Goal: Find specific page/section: Find specific page/section

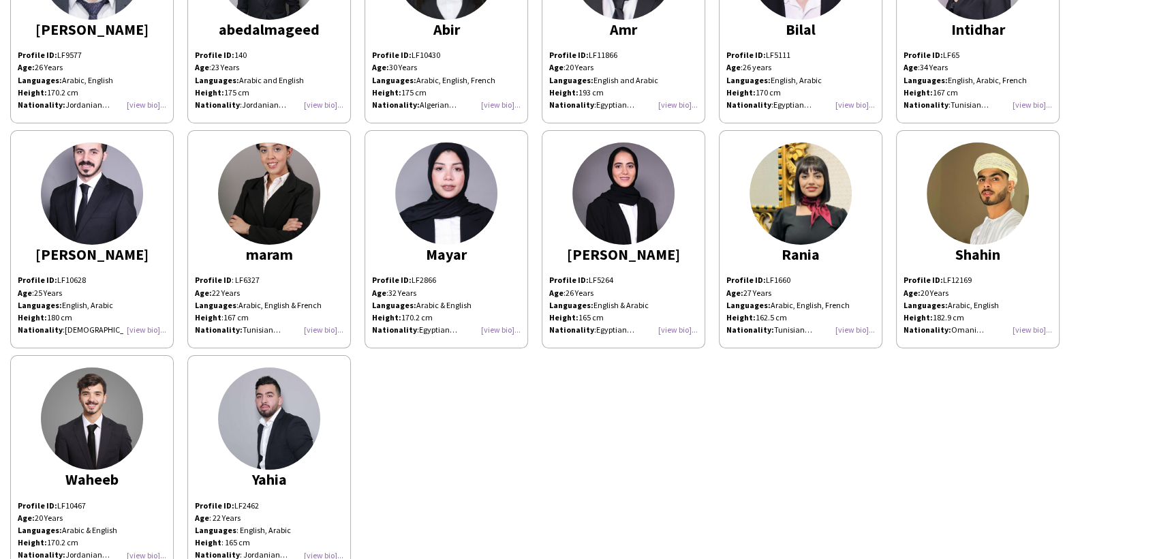
scroll to position [153, 0]
click at [846, 330] on div "Profile ID: LF1660 Age: 27 Years Languages: Arabic, English, French Height: 162…" at bounding box center [800, 304] width 149 height 62
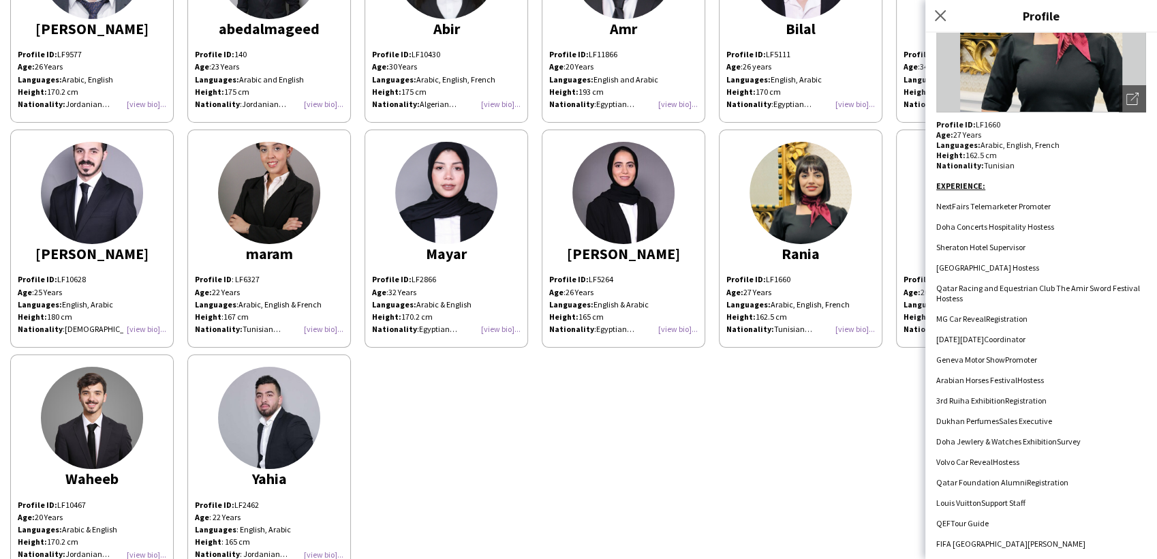
scroll to position [0, 0]
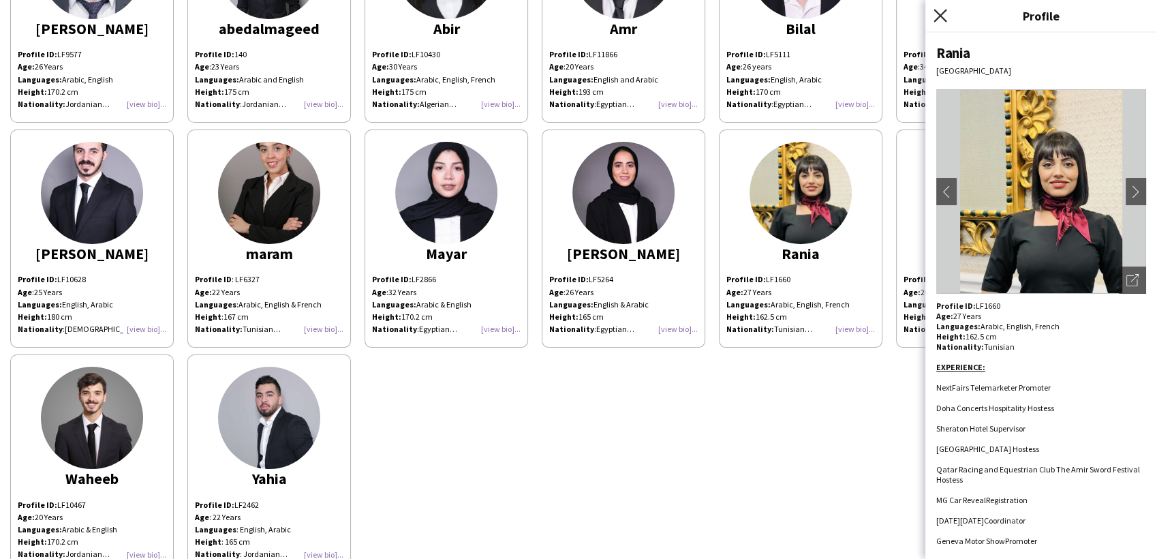
click at [937, 14] on icon "Close pop-in" at bounding box center [939, 15] width 13 height 13
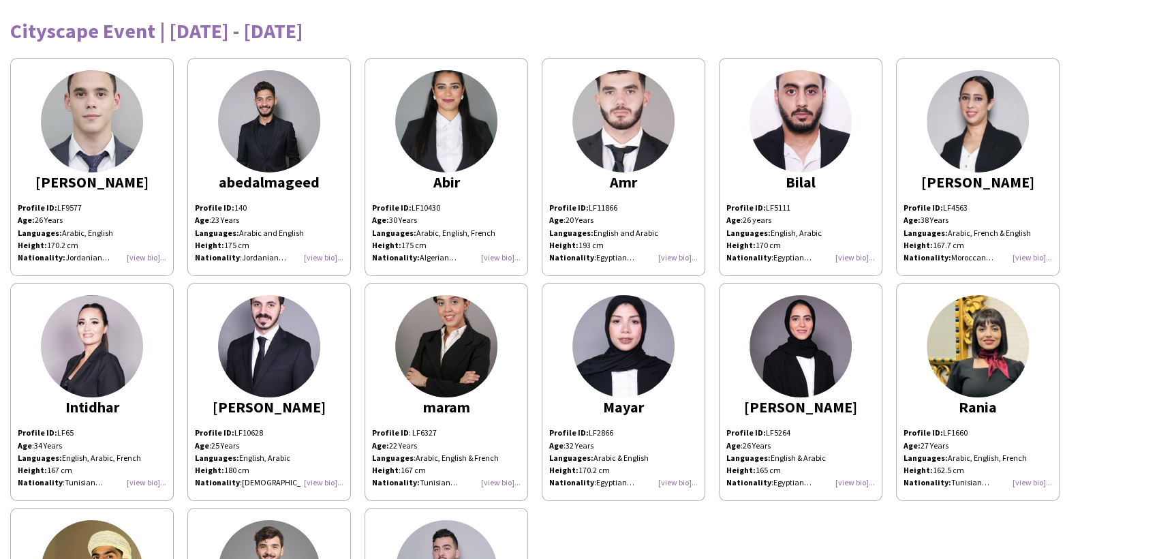
drag, startPoint x: 389, startPoint y: 29, endPoint x: -3, endPoint y: 12, distance: 392.8
click at [0, 12] on html "Cityscape Event | October 12th - 14th 2025 Abdulrahman Profile ID: LF9577 Age: …" at bounding box center [578, 279] width 1157 height 559
copy div "Cityscape Event | [DATE] - [DATE]"
click at [702, 557] on div "Abdulrahman Profile ID: LF9577 Age: 26 Years Languages: Arabic, English Height:…" at bounding box center [578, 388] width 1136 height 675
